Goal: Task Accomplishment & Management: Manage account settings

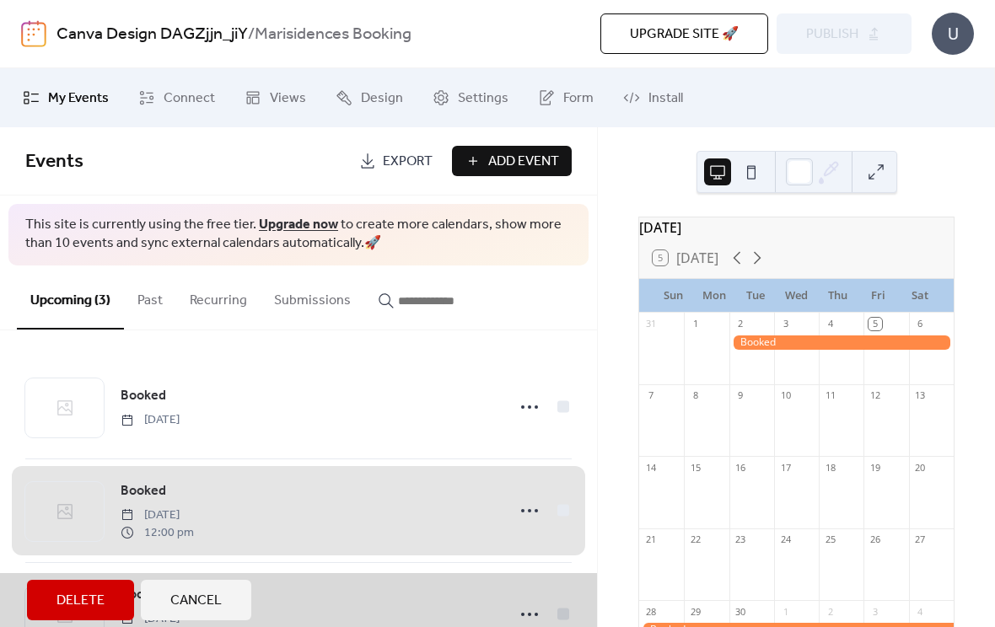
click at [522, 162] on span "Add Event" at bounding box center [523, 162] width 71 height 20
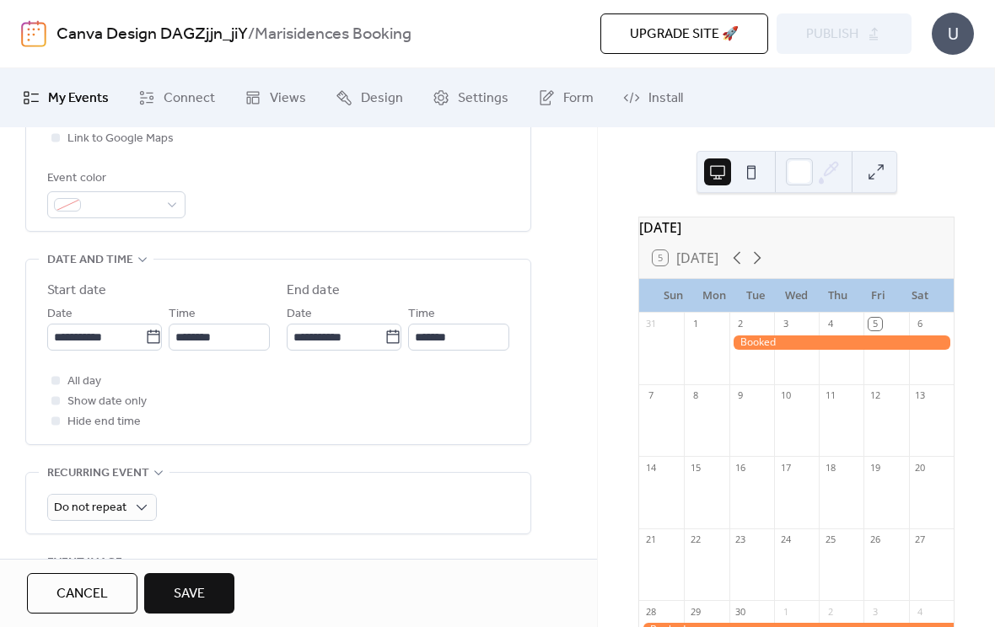
scroll to position [456, 0]
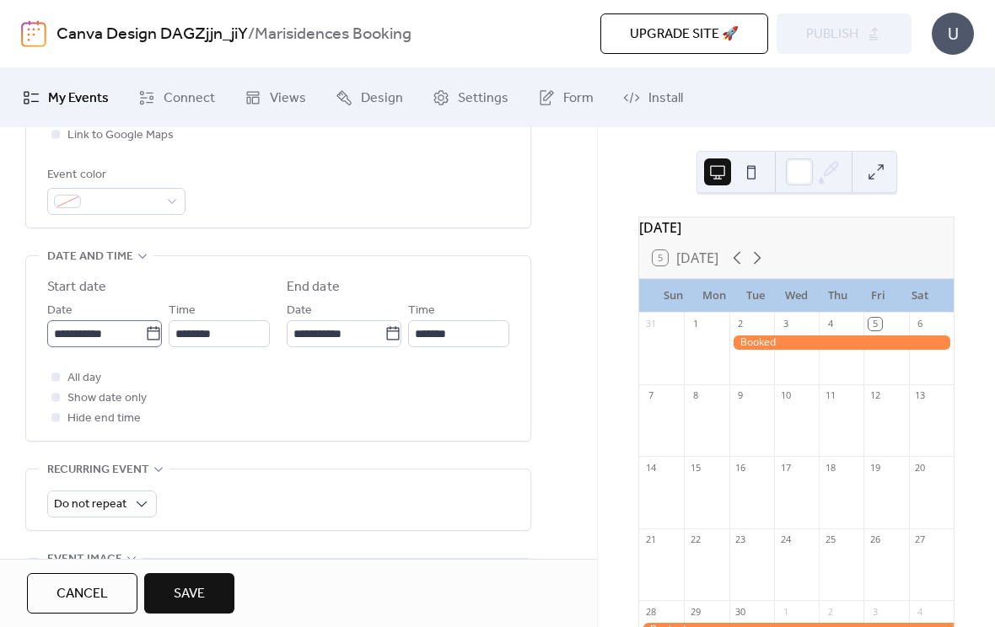
type input "******"
click at [66, 347] on input "**********" at bounding box center [96, 333] width 98 height 27
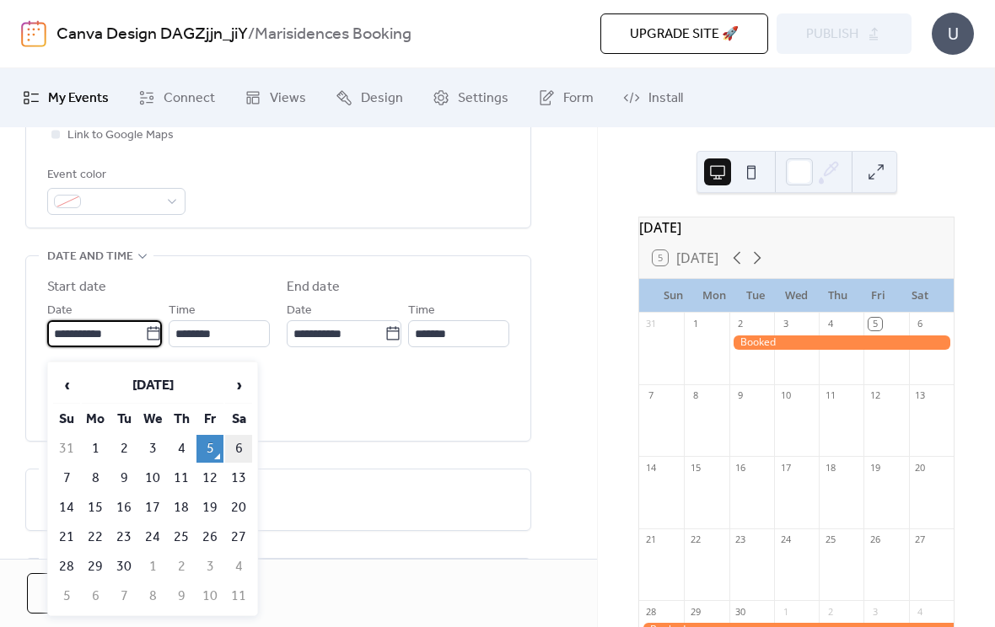
click at [240, 448] on td "6" at bounding box center [238, 449] width 27 height 28
type input "**********"
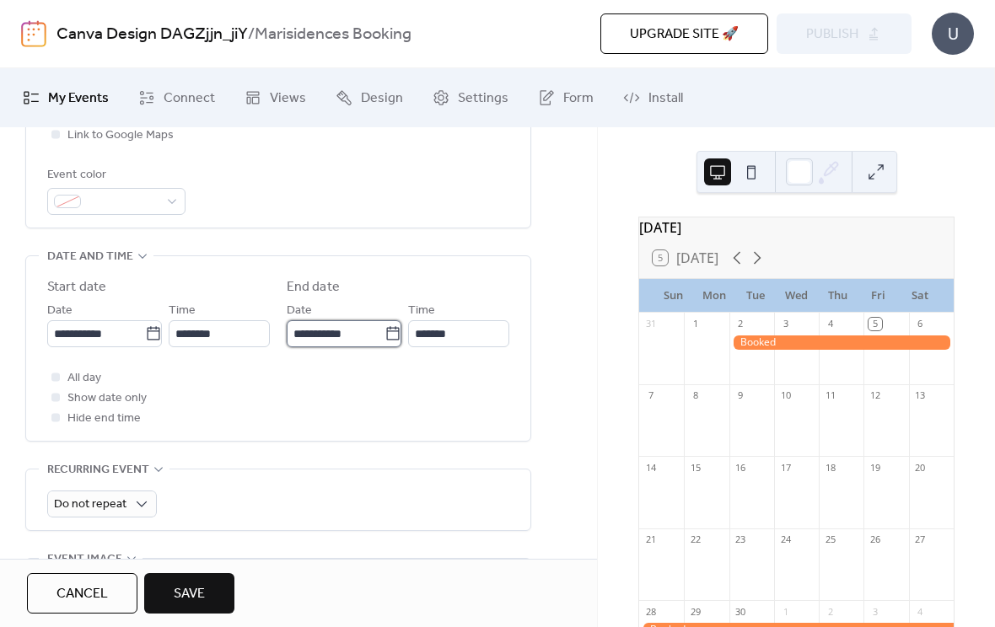
click at [299, 347] on input "**********" at bounding box center [336, 333] width 98 height 27
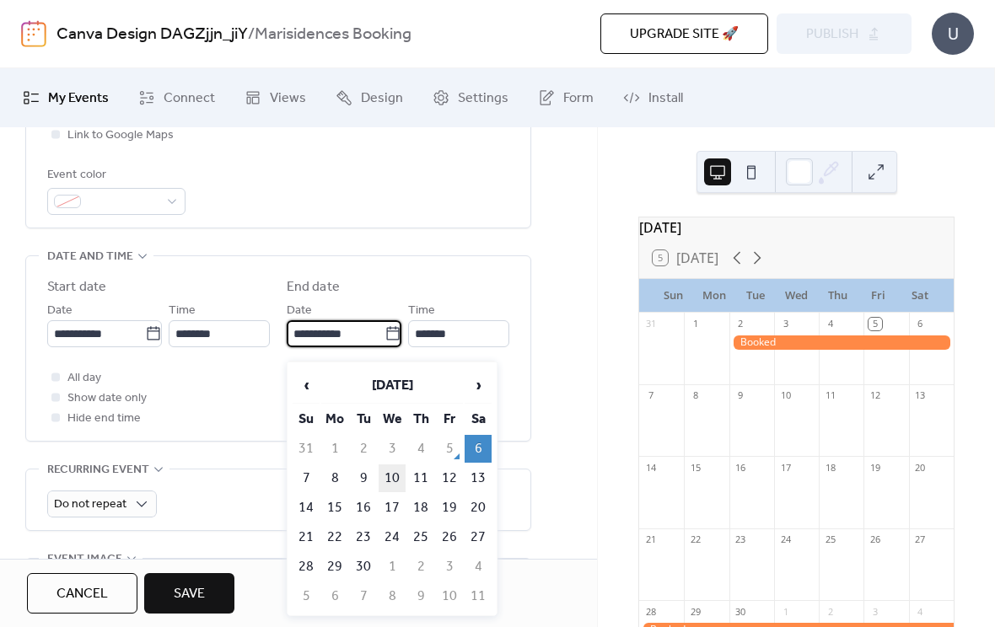
click at [395, 481] on td "10" at bounding box center [392, 479] width 27 height 28
type input "**********"
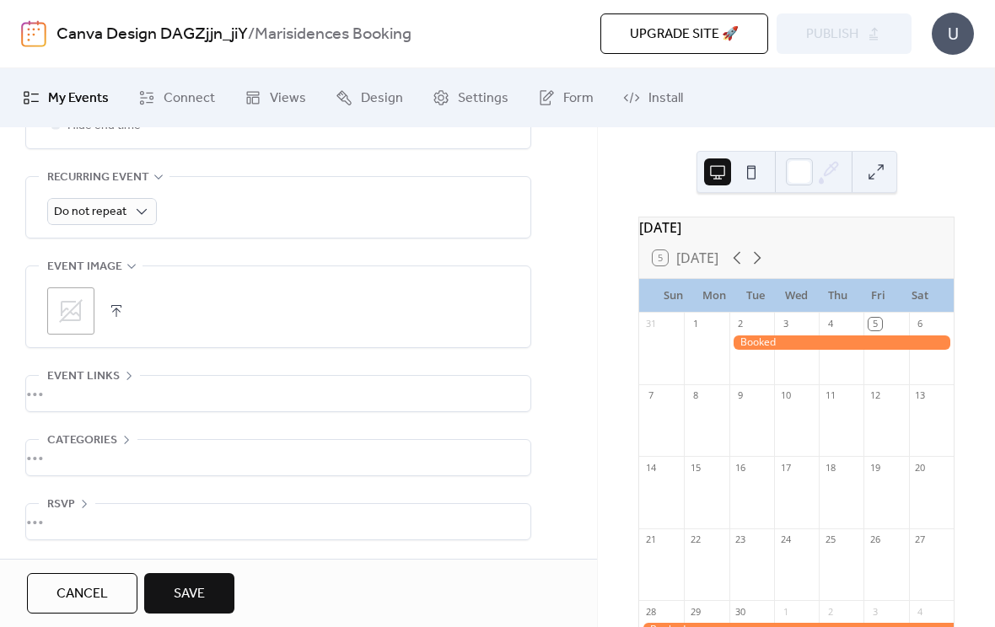
scroll to position [762, 0]
click at [200, 592] on span "Save" at bounding box center [189, 594] width 31 height 20
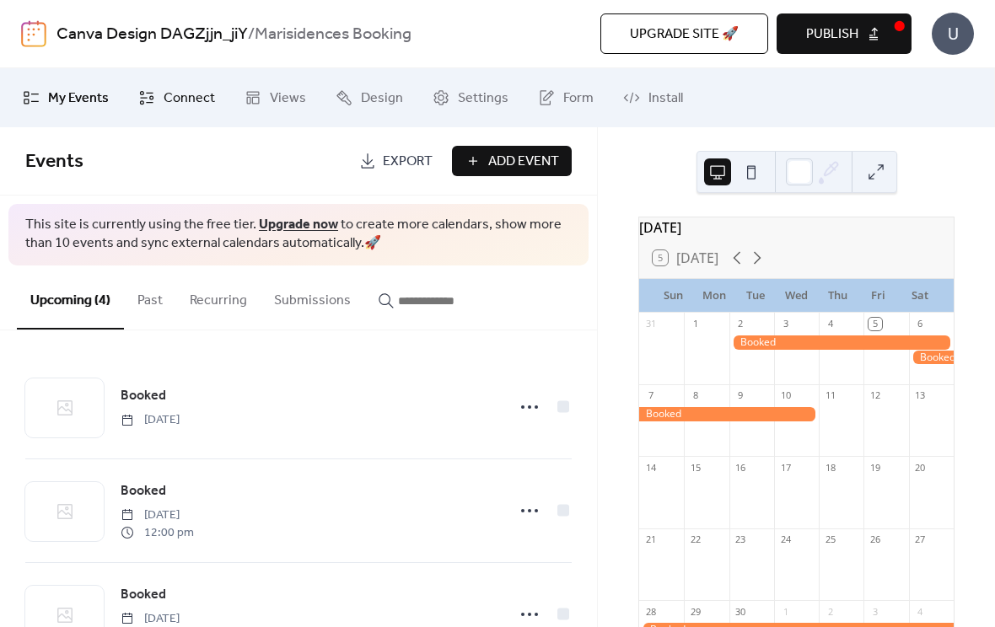
click at [164, 94] on span "Connect" at bounding box center [189, 99] width 51 height 20
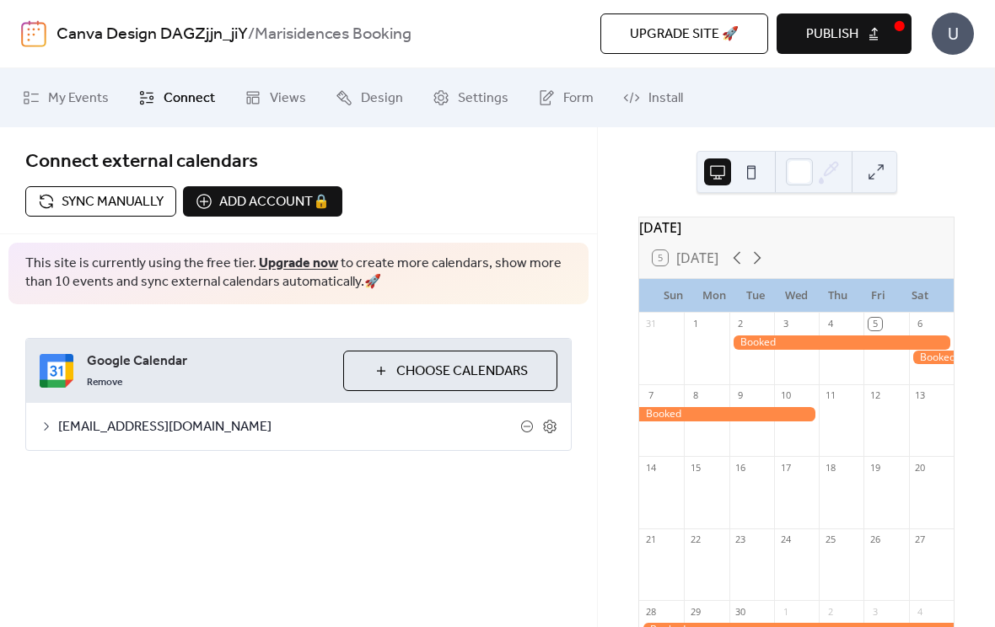
click at [407, 363] on span "Choose Calendars" at bounding box center [462, 372] width 132 height 20
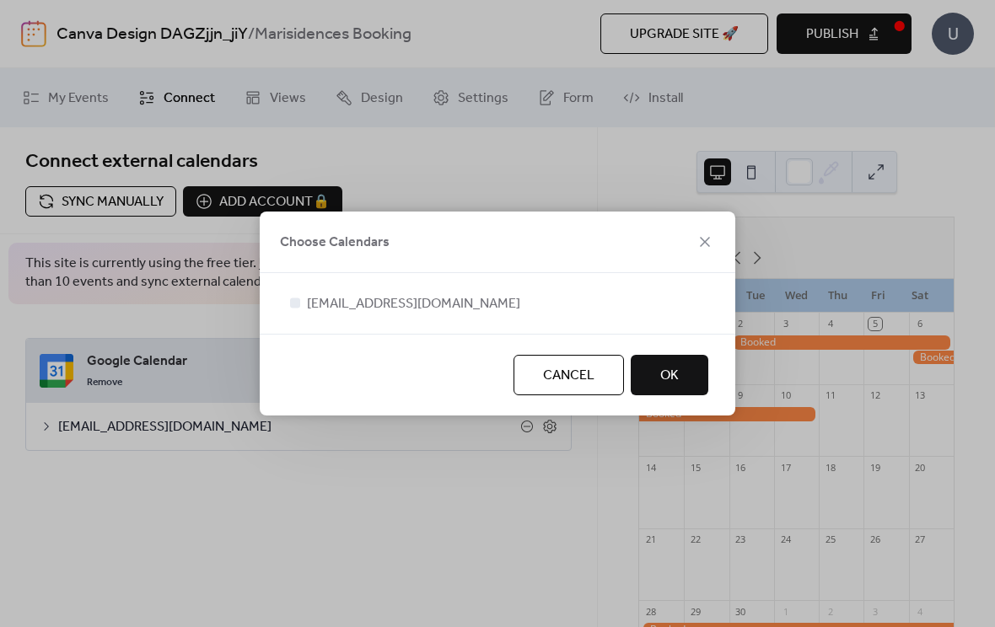
click at [658, 375] on button "OK" at bounding box center [670, 375] width 78 height 40
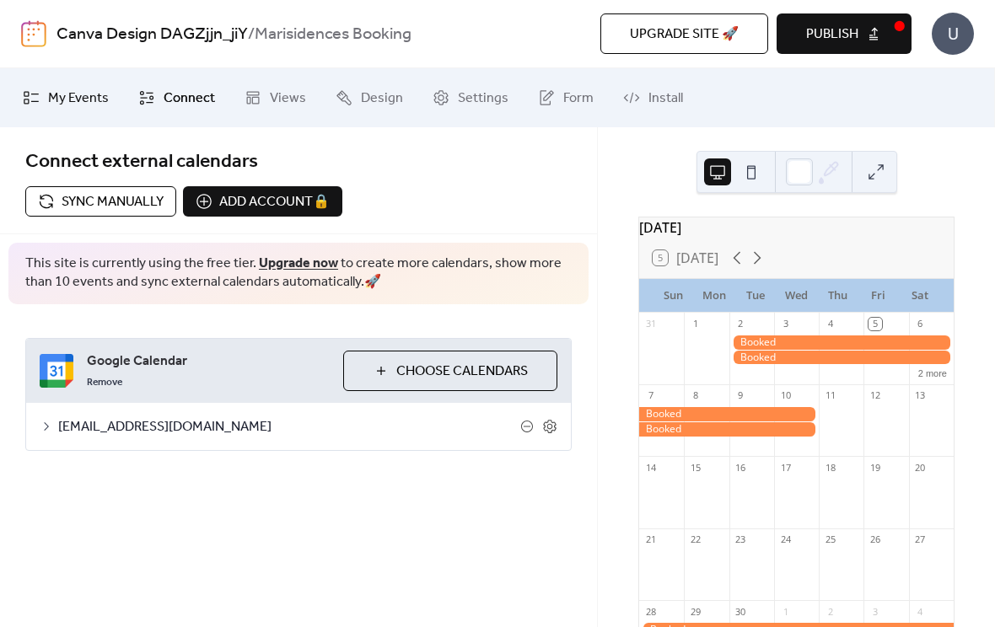
click at [81, 105] on span "My Events" at bounding box center [78, 99] width 61 height 20
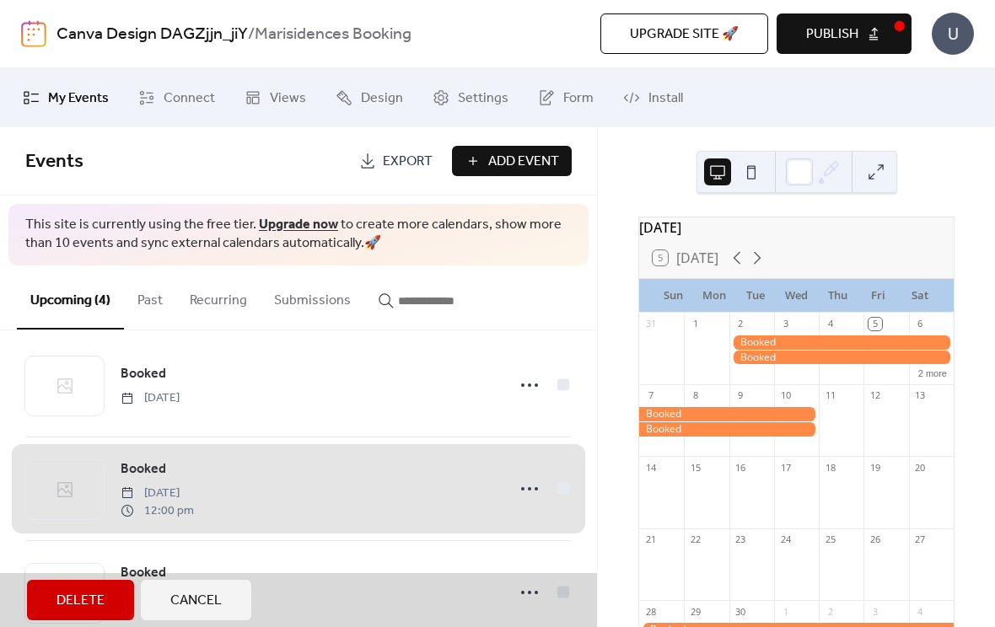
scroll to position [24, 0]
click at [804, 365] on div at bounding box center [841, 358] width 224 height 14
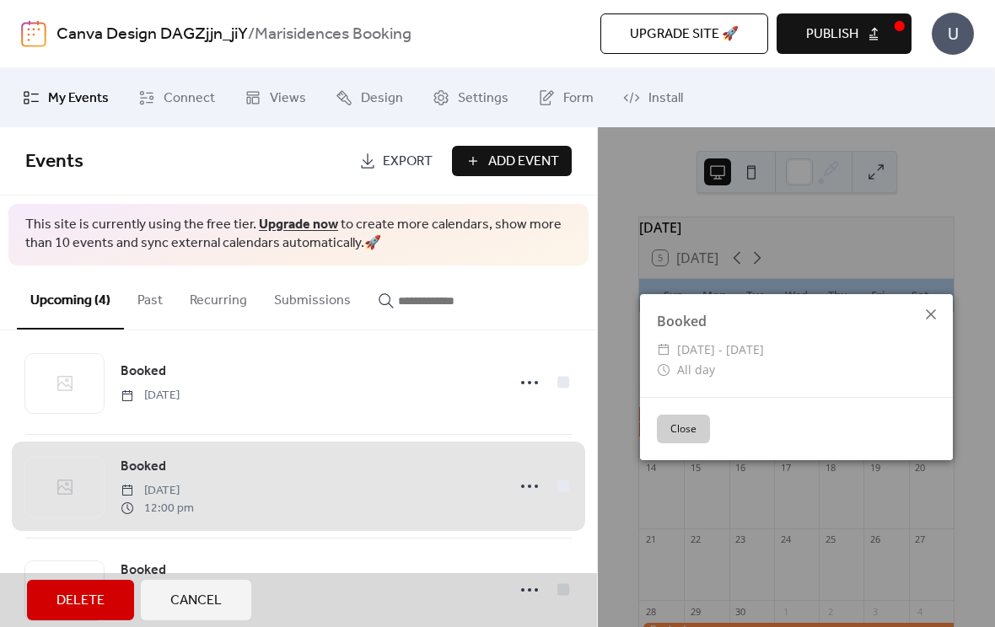
click at [926, 322] on icon at bounding box center [931, 314] width 20 height 20
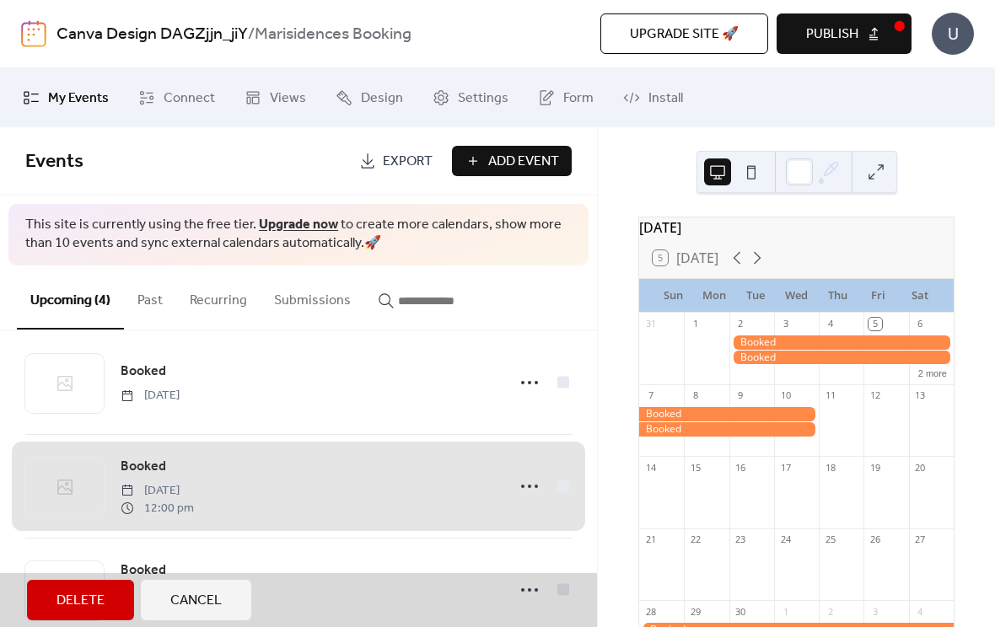
click at [851, 350] on div at bounding box center [841, 343] width 224 height 14
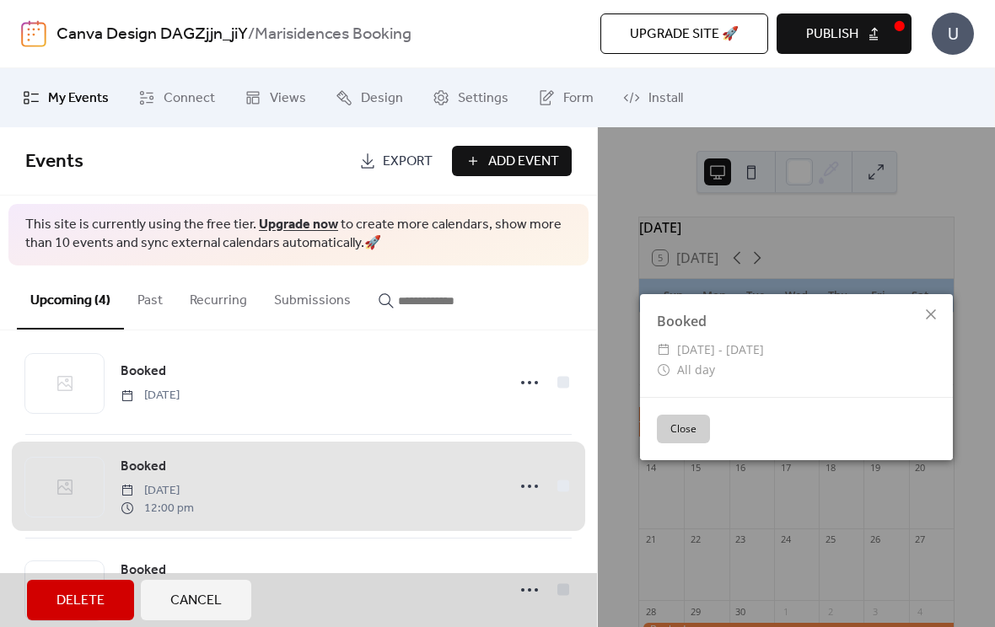
click at [691, 429] on button "Close" at bounding box center [683, 429] width 53 height 29
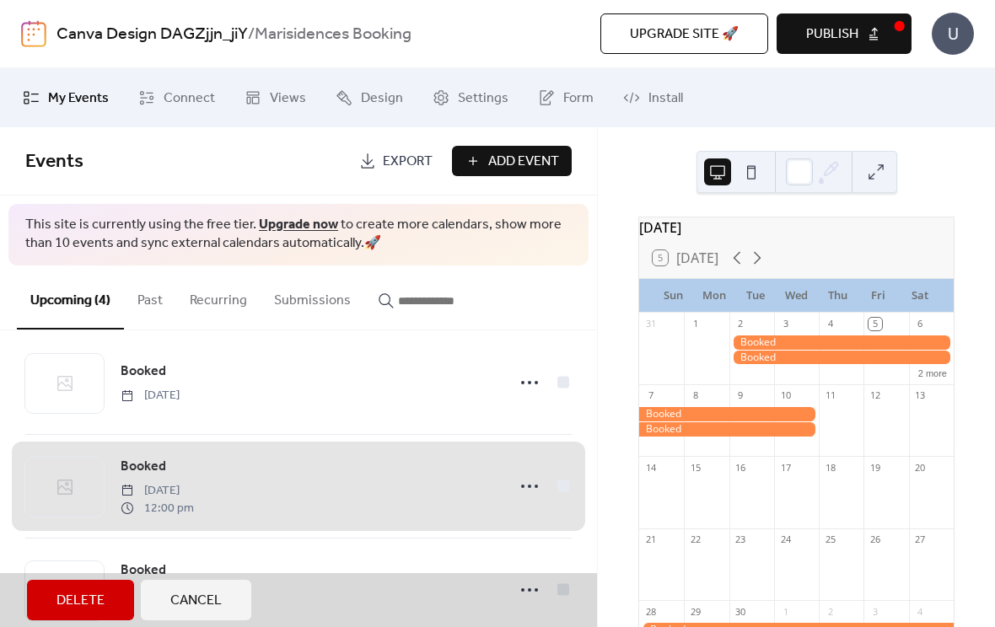
click at [833, 365] on div at bounding box center [841, 358] width 224 height 14
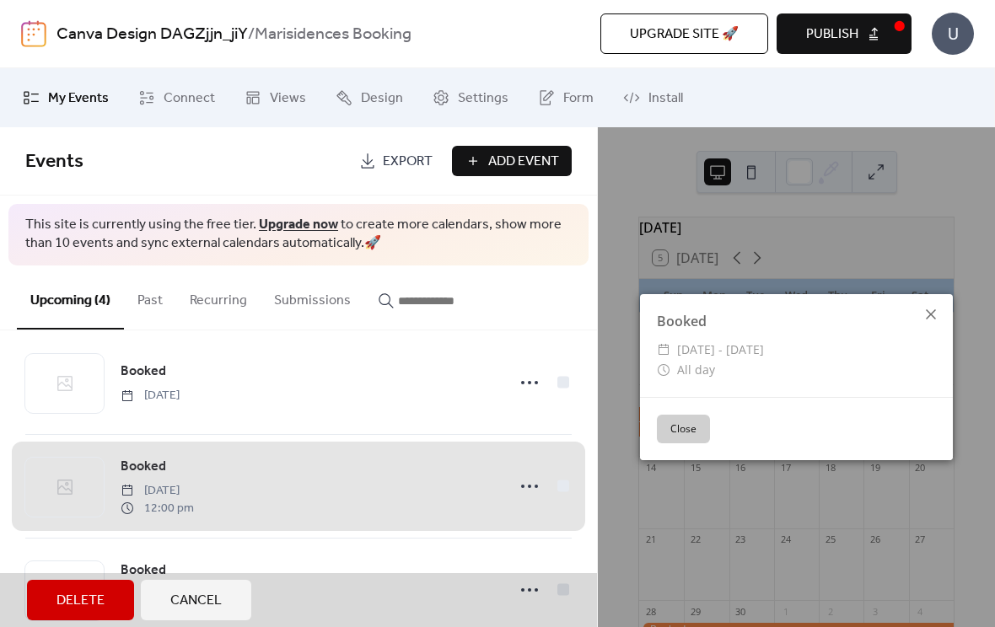
click at [927, 324] on icon at bounding box center [931, 314] width 20 height 20
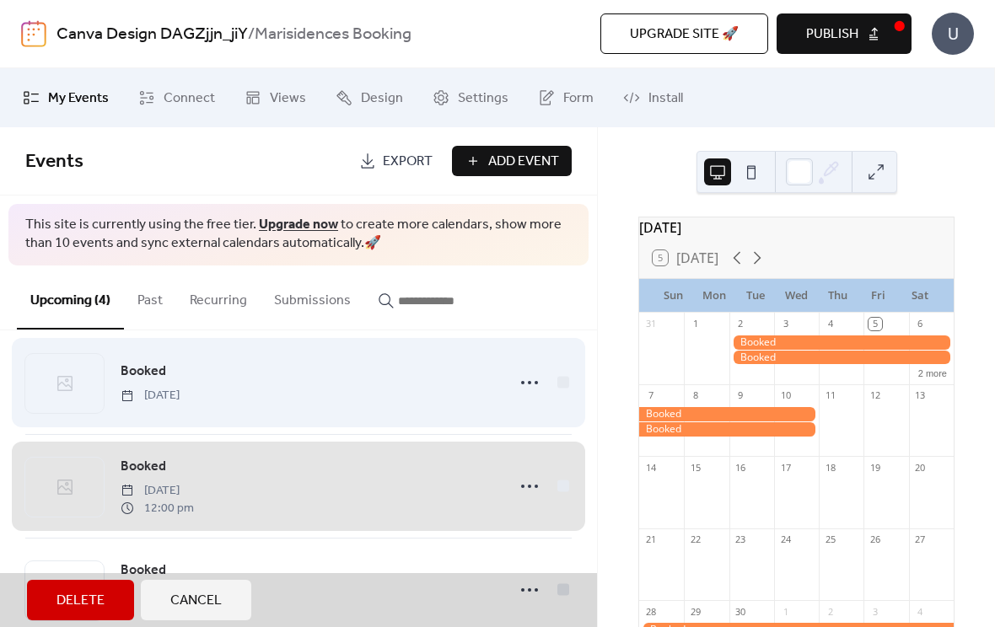
click at [169, 379] on span "Booked [DATE]" at bounding box center [298, 382] width 546 height 103
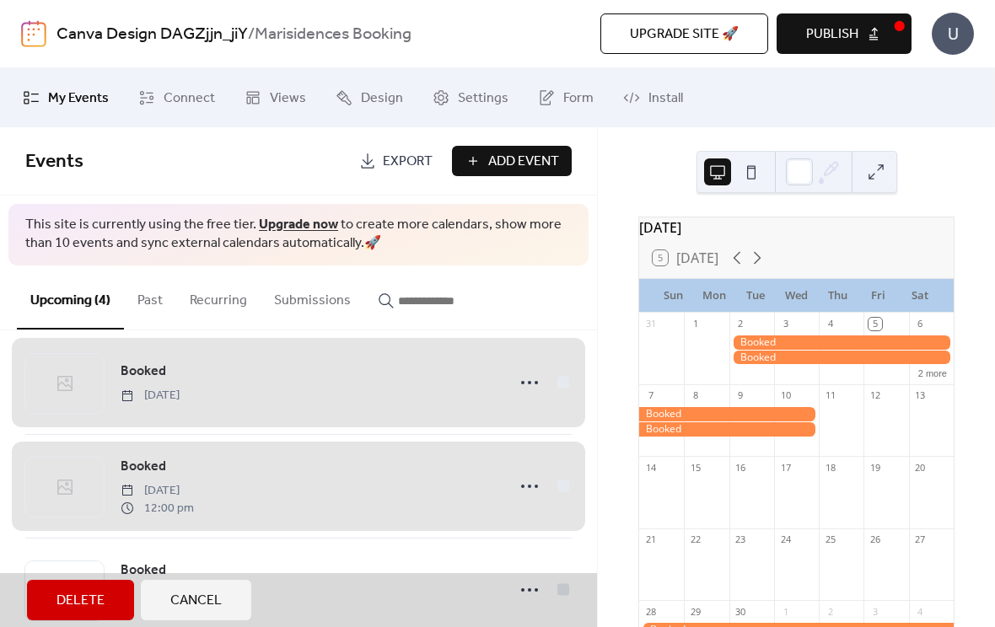
click at [367, 497] on span "Booked [DATE] 12:00 pm" at bounding box center [298, 486] width 546 height 103
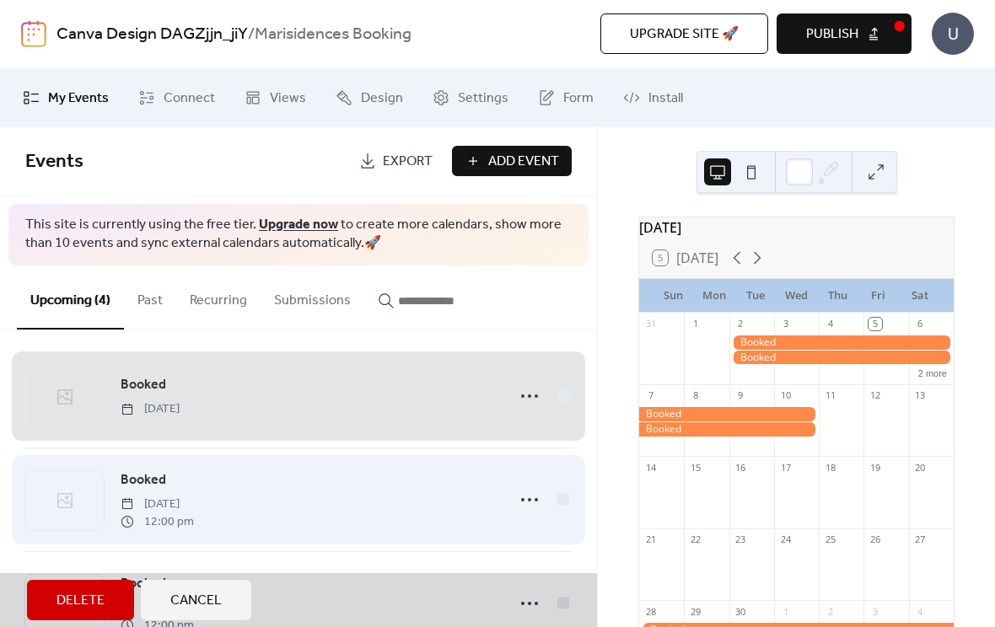
scroll to position [10, 0]
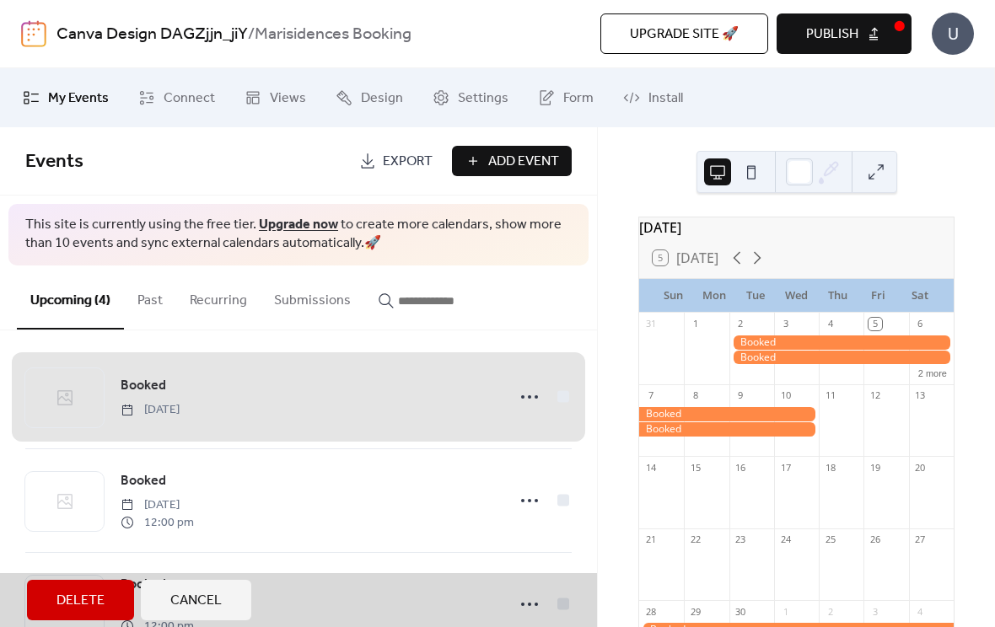
click at [76, 602] on span "Delete" at bounding box center [80, 601] width 48 height 20
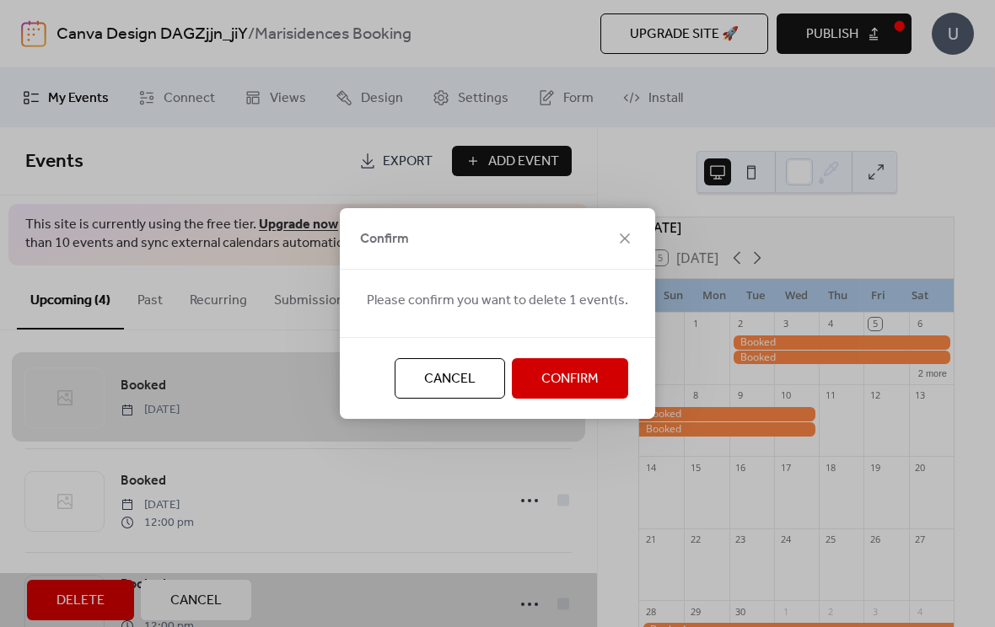
click at [565, 376] on span "Confirm" at bounding box center [569, 379] width 57 height 20
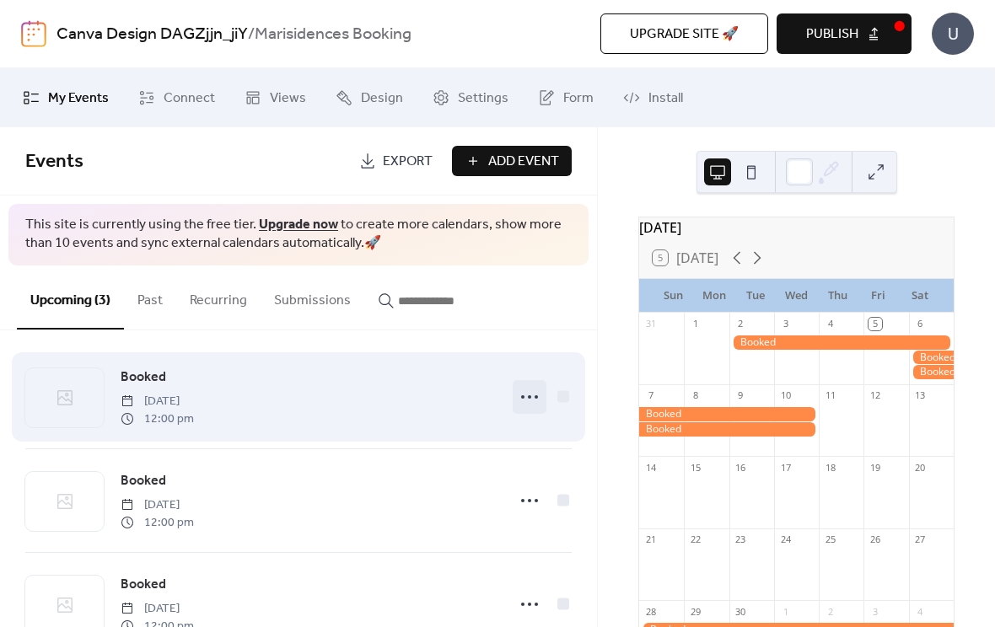
click at [514, 395] on div at bounding box center [530, 397] width 34 height 34
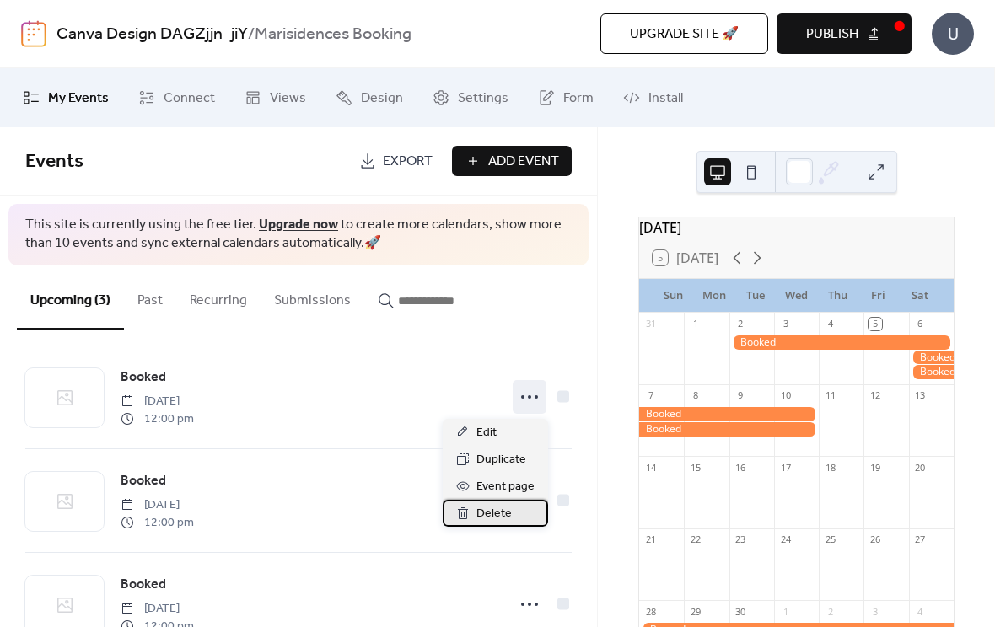
click at [494, 516] on span "Delete" at bounding box center [493, 514] width 35 height 20
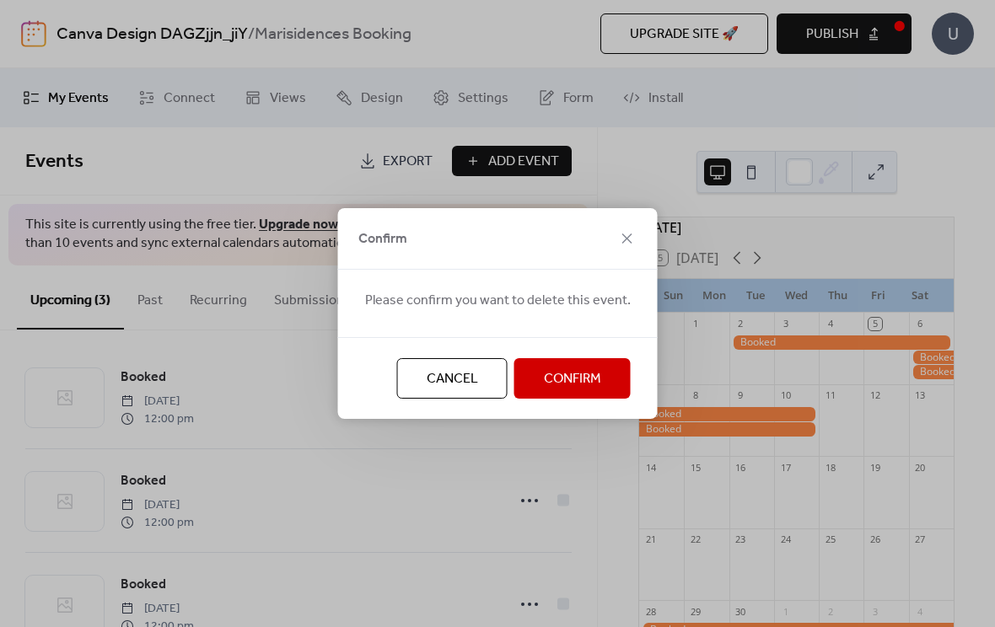
click at [566, 378] on span "Confirm" at bounding box center [572, 379] width 57 height 20
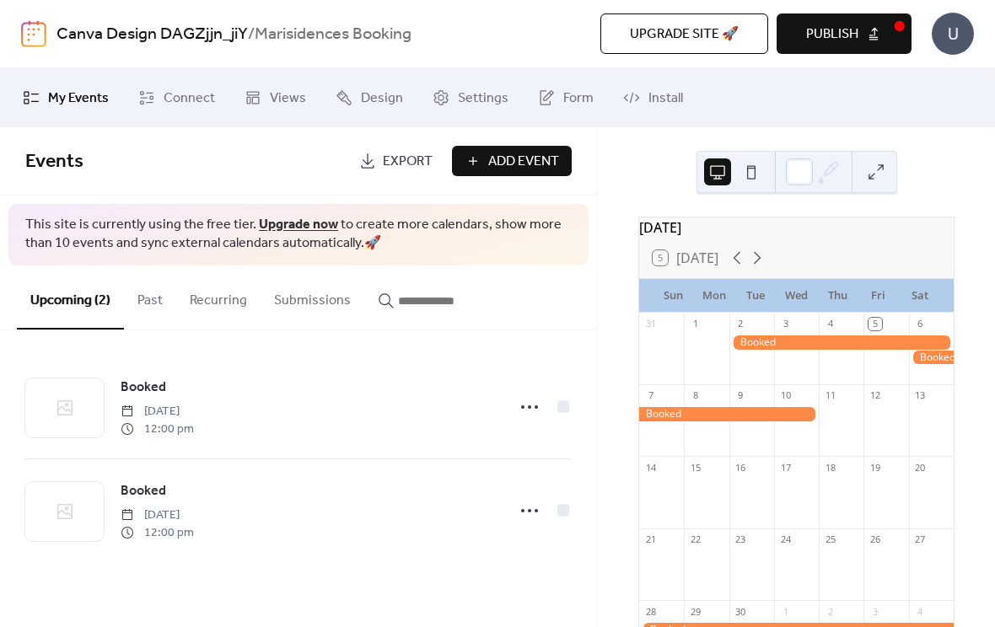
scroll to position [0, 0]
click at [857, 39] on span "Publish" at bounding box center [832, 34] width 52 height 20
